Goal: Task Accomplishment & Management: Complete application form

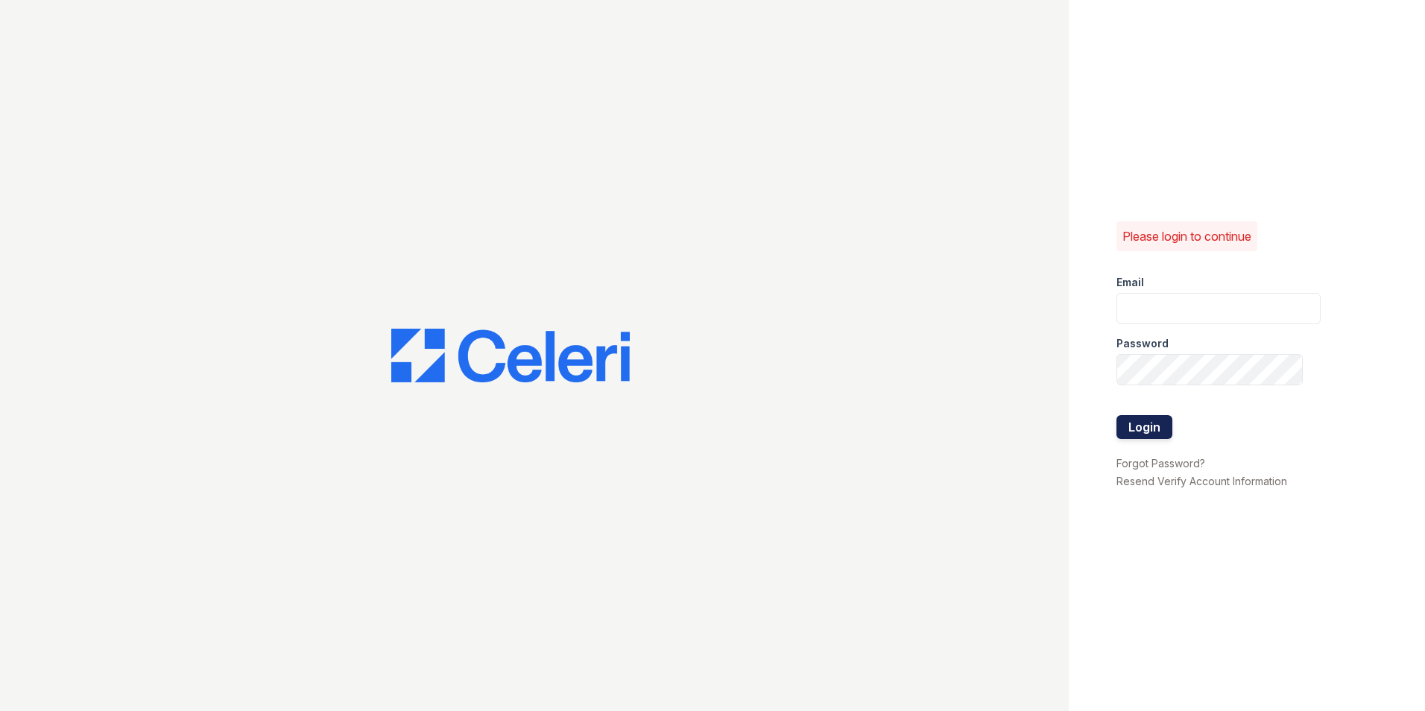
type input "gabriellejohnson@spmlv.com"
click at [1128, 426] on button "Login" at bounding box center [1144, 427] width 56 height 24
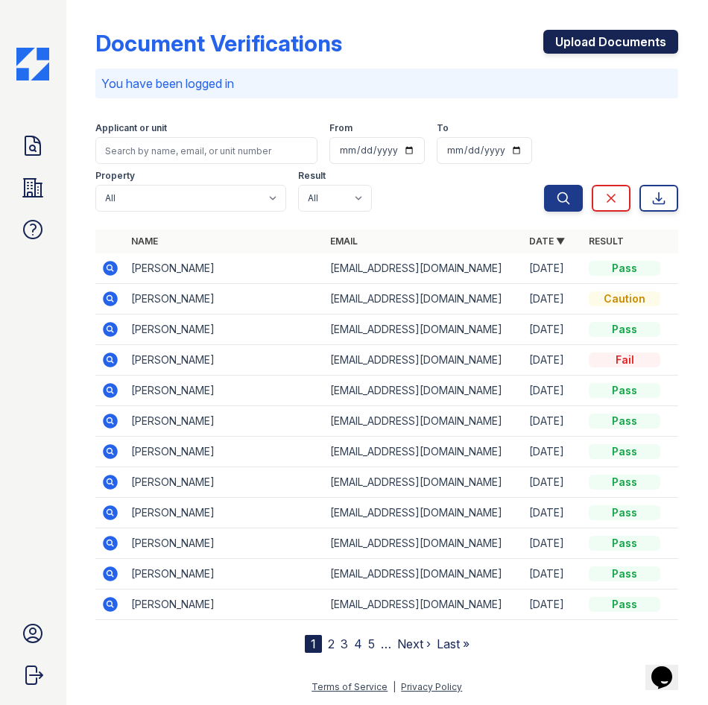
click at [603, 43] on link "Upload Documents" at bounding box center [610, 42] width 135 height 24
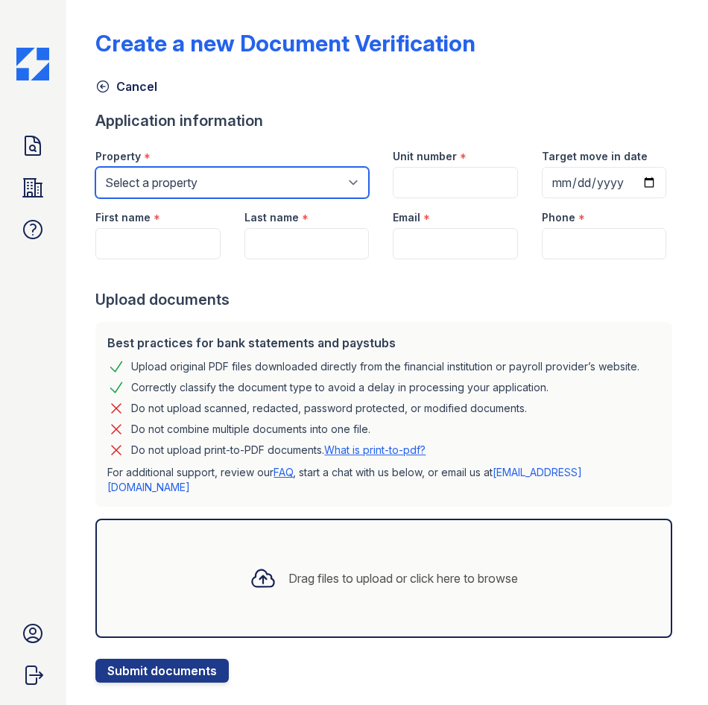
click at [168, 186] on select "Select a property Elevate Townhomes The 95 Apartments" at bounding box center [231, 182] width 273 height 31
select select "4659"
click at [95, 167] on select "Select a property Elevate Townhomes The 95 Apartments" at bounding box center [231, 182] width 273 height 31
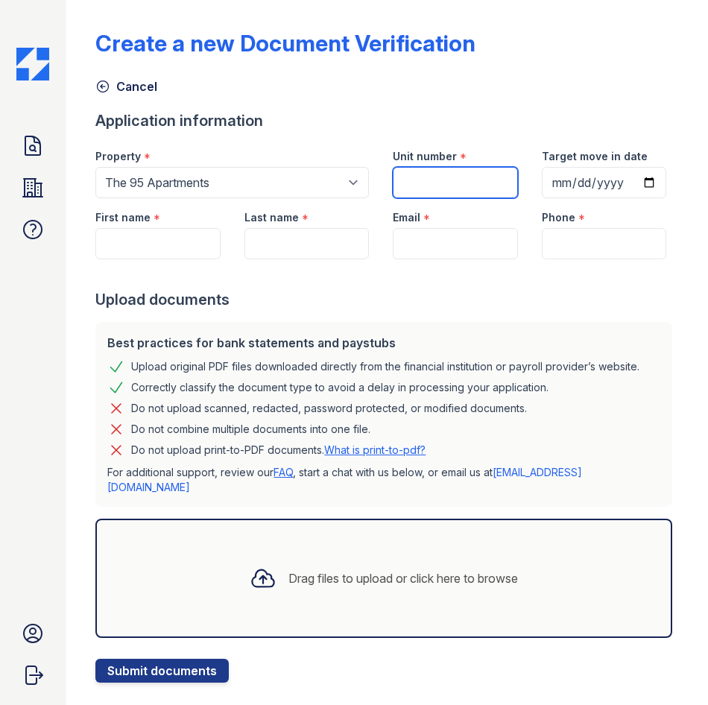
click at [405, 191] on input "Unit number" at bounding box center [455, 182] width 124 height 31
type input "2053"
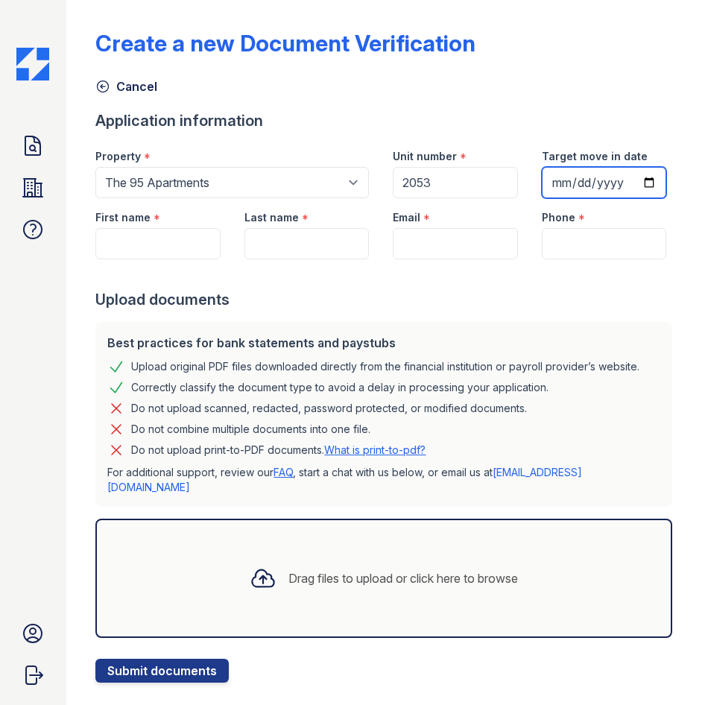
click at [542, 198] on input "Target move in date" at bounding box center [604, 182] width 124 height 31
type input "2025-09-13"
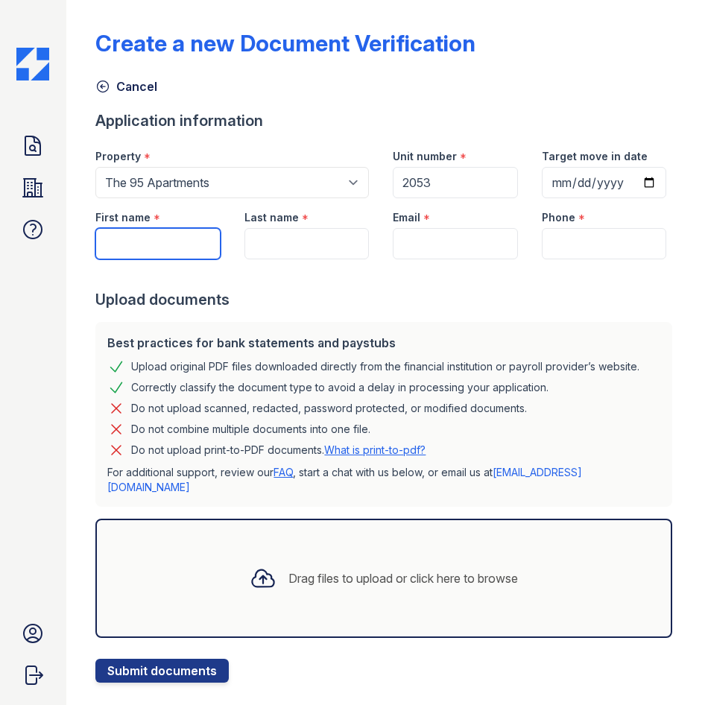
drag, startPoint x: 127, startPoint y: 312, endPoint x: 133, endPoint y: 263, distance: 49.5
click at [127, 259] on input "First name" at bounding box center [157, 243] width 124 height 31
type input "Kahran"
type input "Roots"
type input "kairasavoy@gmail.com"
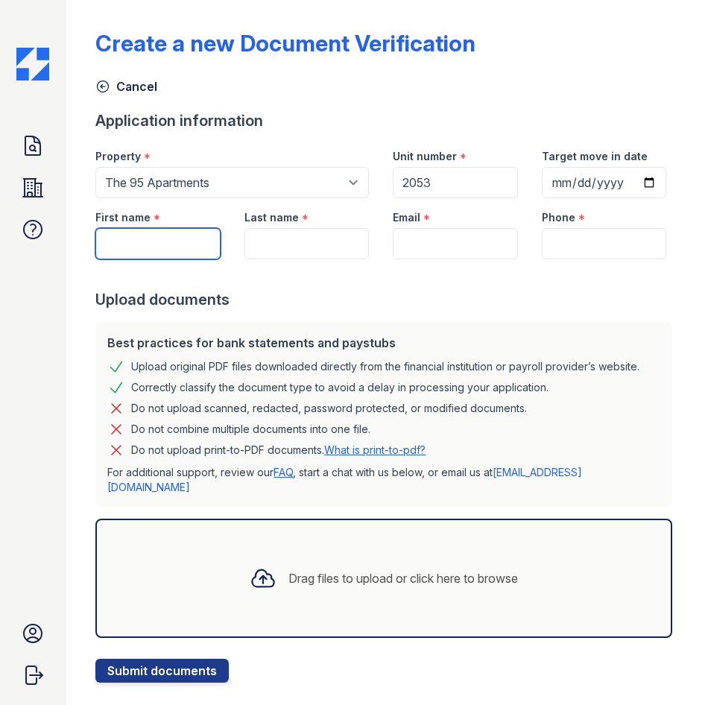
type input "(702) 419-3891"
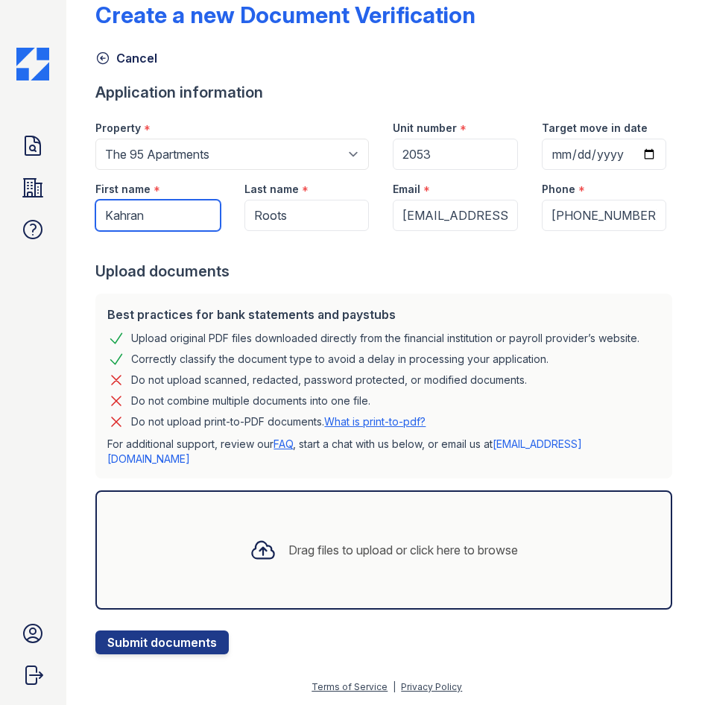
scroll to position [75, 0]
click at [350, 565] on div "Drag files to upload or click here to browse" at bounding box center [384, 550] width 292 height 51
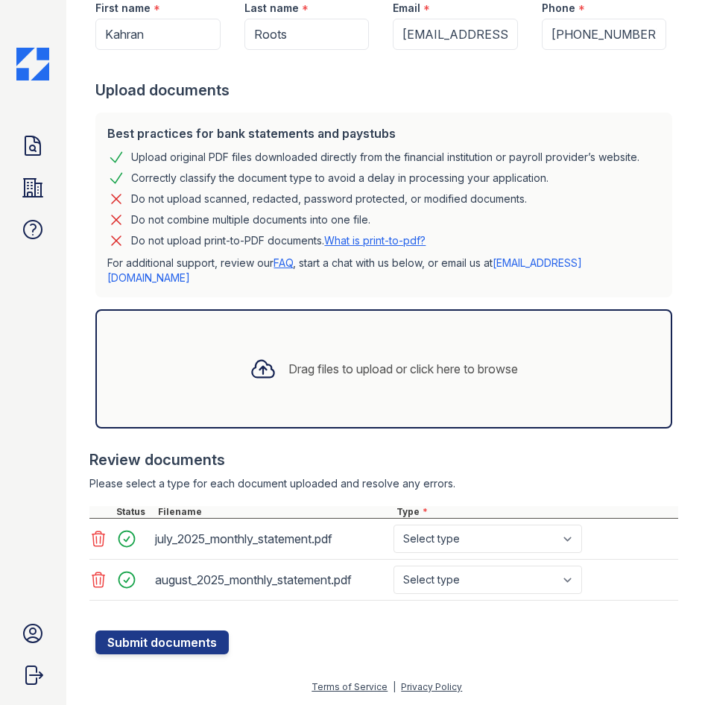
scroll to position [256, 0]
click at [466, 536] on select "Select type Paystub Bank Statement Offer Letter Tax Documents Benefit Award Let…" at bounding box center [487, 539] width 189 height 28
select select "bank_statement"
click at [393, 525] on select "Select type Paystub Bank Statement Offer Letter Tax Documents Benefit Award Let…" at bounding box center [487, 539] width 189 height 28
click at [441, 586] on select "Select type Paystub Bank Statement Offer Letter Tax Documents Benefit Award Let…" at bounding box center [487, 580] width 189 height 28
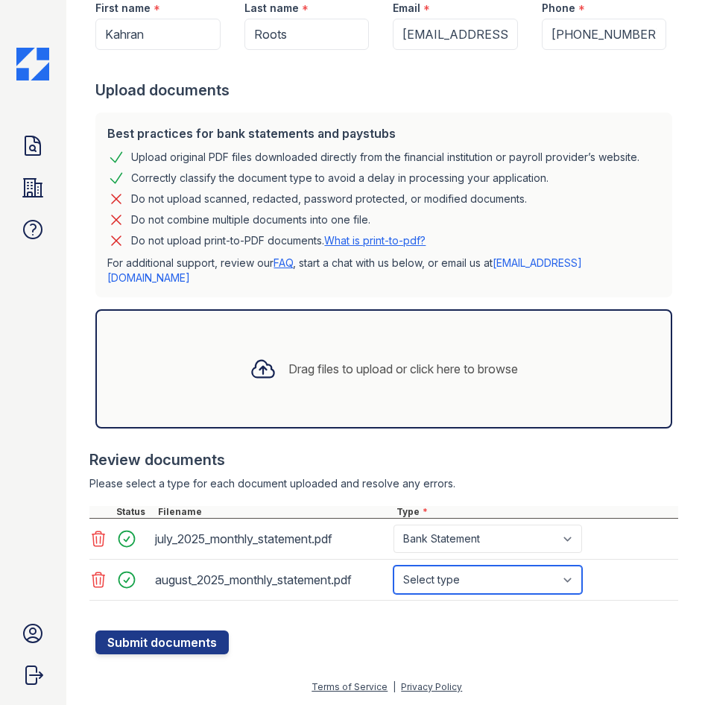
select select "bank_statement"
click at [393, 566] on select "Select type Paystub Bank Statement Offer Letter Tax Documents Benefit Award Let…" at bounding box center [487, 580] width 189 height 28
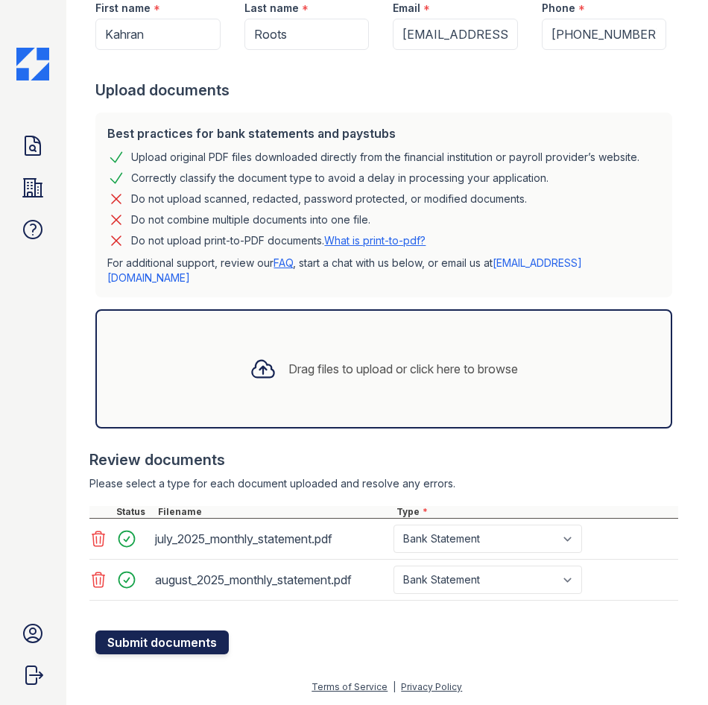
click at [188, 639] on button "Submit documents" at bounding box center [161, 642] width 133 height 24
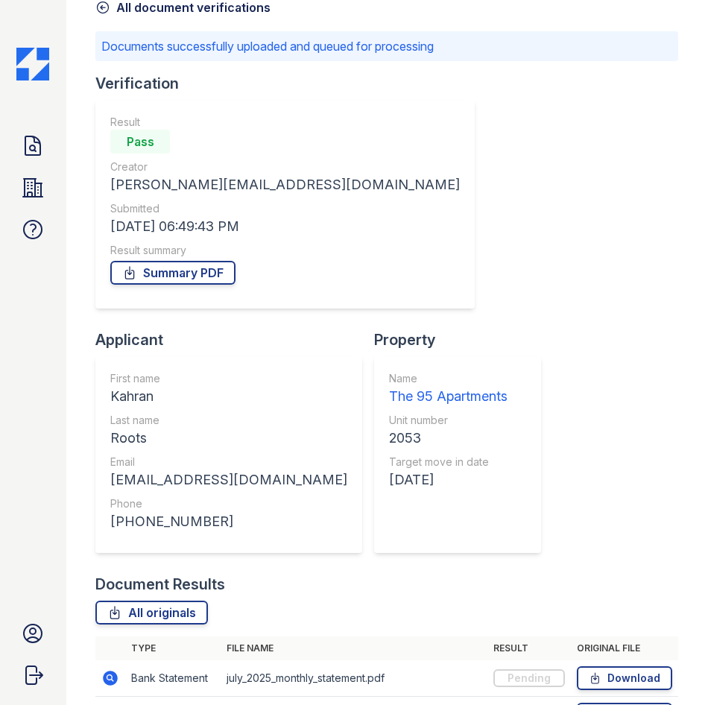
scroll to position [131, 0]
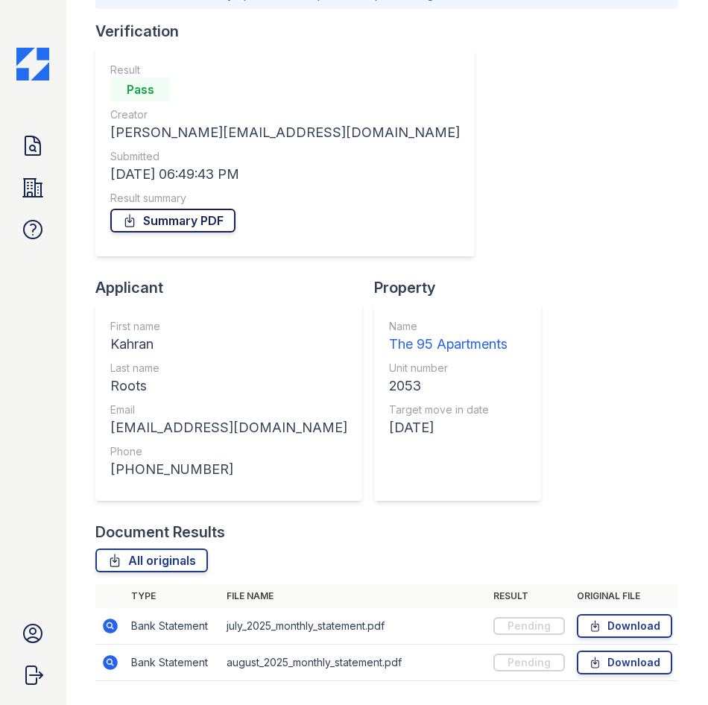
click at [199, 215] on link "Summary PDF" at bounding box center [172, 221] width 125 height 24
click at [105, 617] on icon at bounding box center [110, 626] width 18 height 18
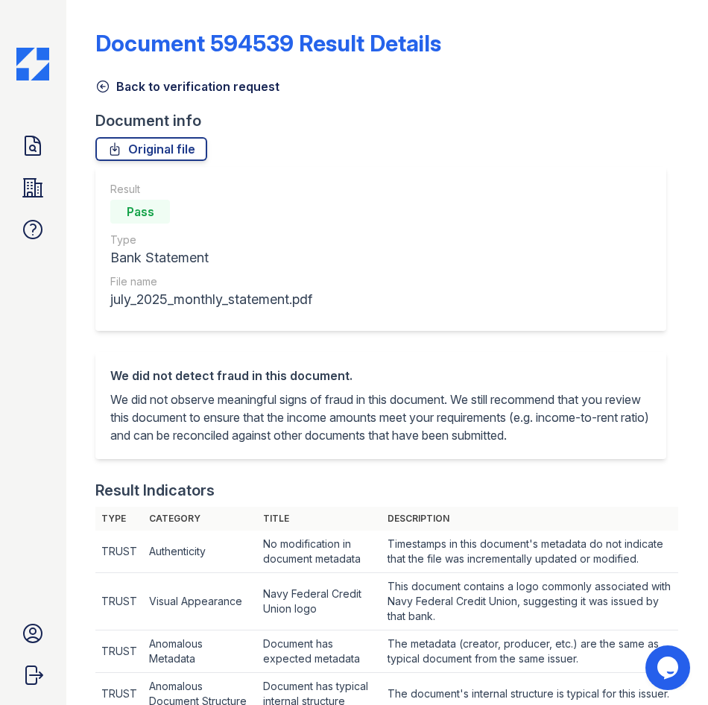
click at [139, 84] on link "Back to verification request" at bounding box center [187, 86] width 184 height 18
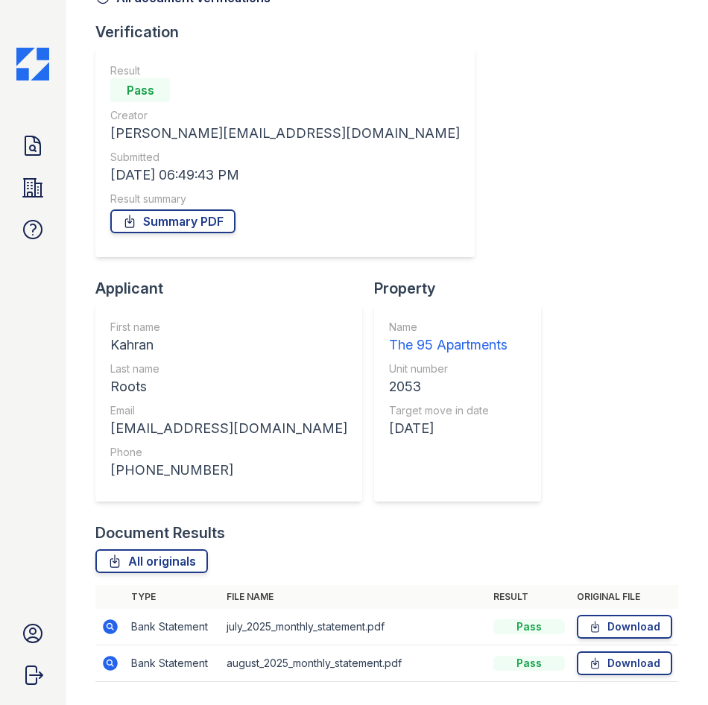
scroll to position [89, 0]
click at [107, 655] on icon at bounding box center [111, 662] width 15 height 15
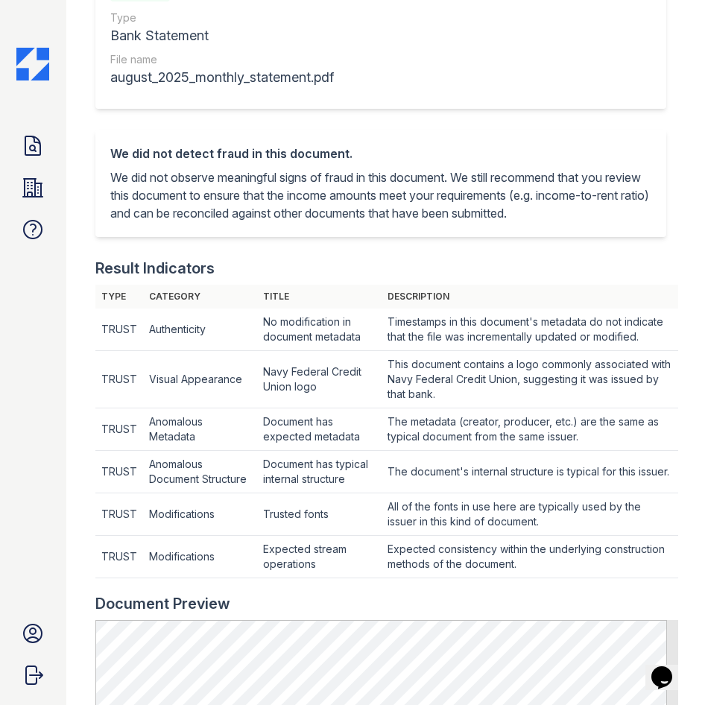
scroll to position [522, 0]
